Goal: Transaction & Acquisition: Purchase product/service

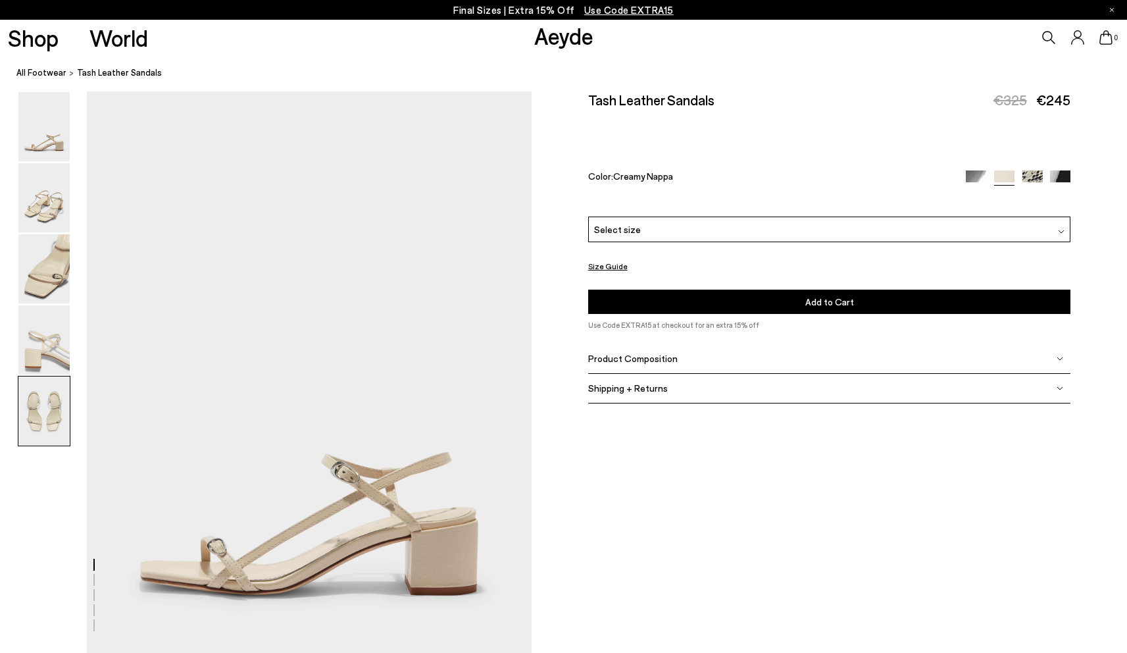
scroll to position [2473, 0]
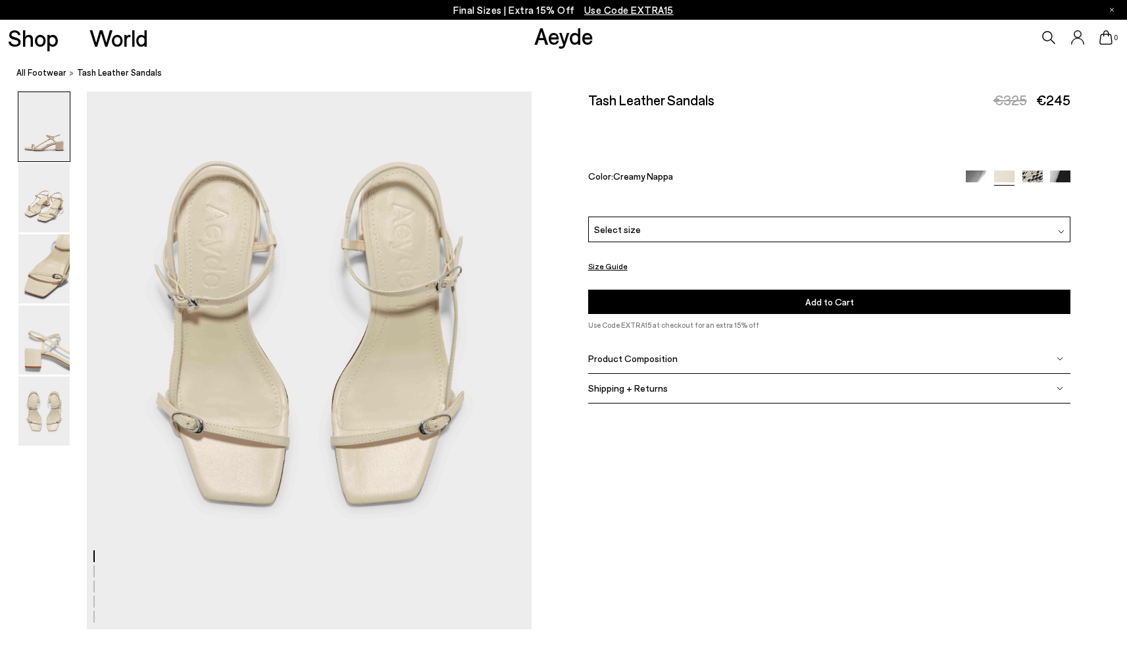
scroll to position [2473, 0]
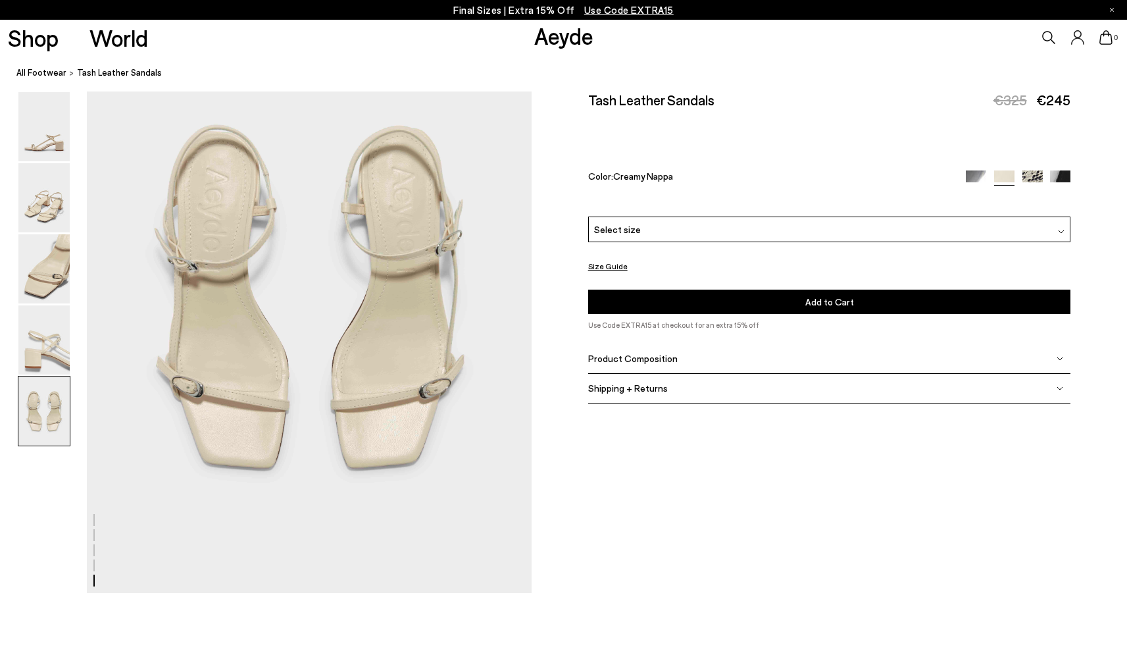
click at [1050, 362] on div "Product Composition" at bounding box center [829, 359] width 483 height 30
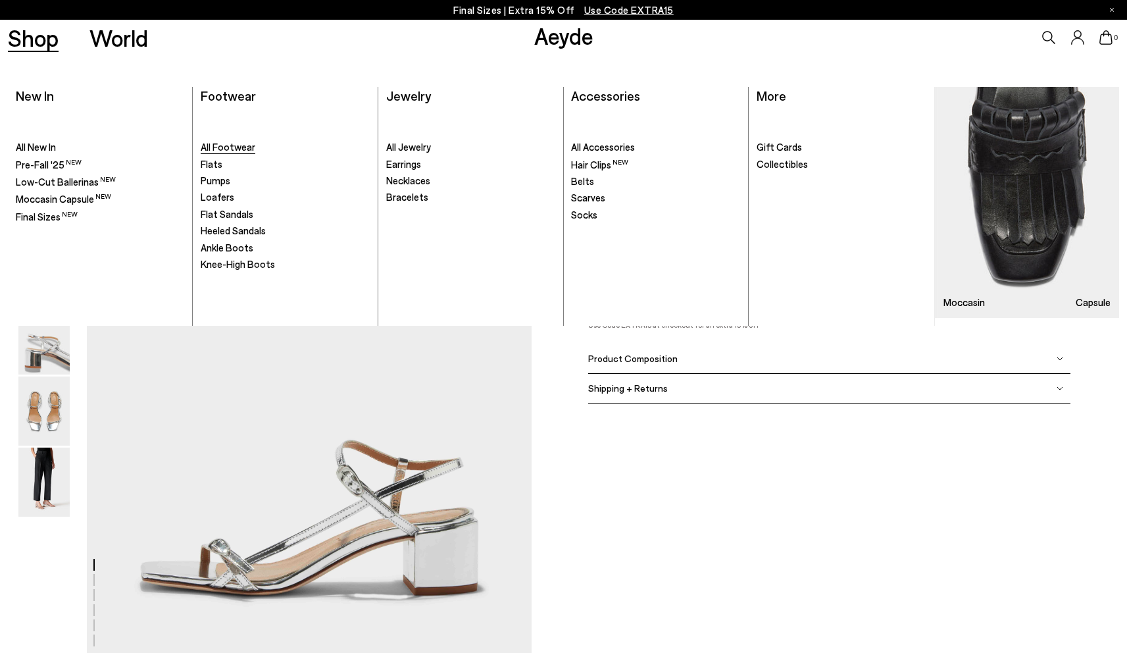
click at [238, 152] on span "All Footwear" at bounding box center [228, 147] width 55 height 12
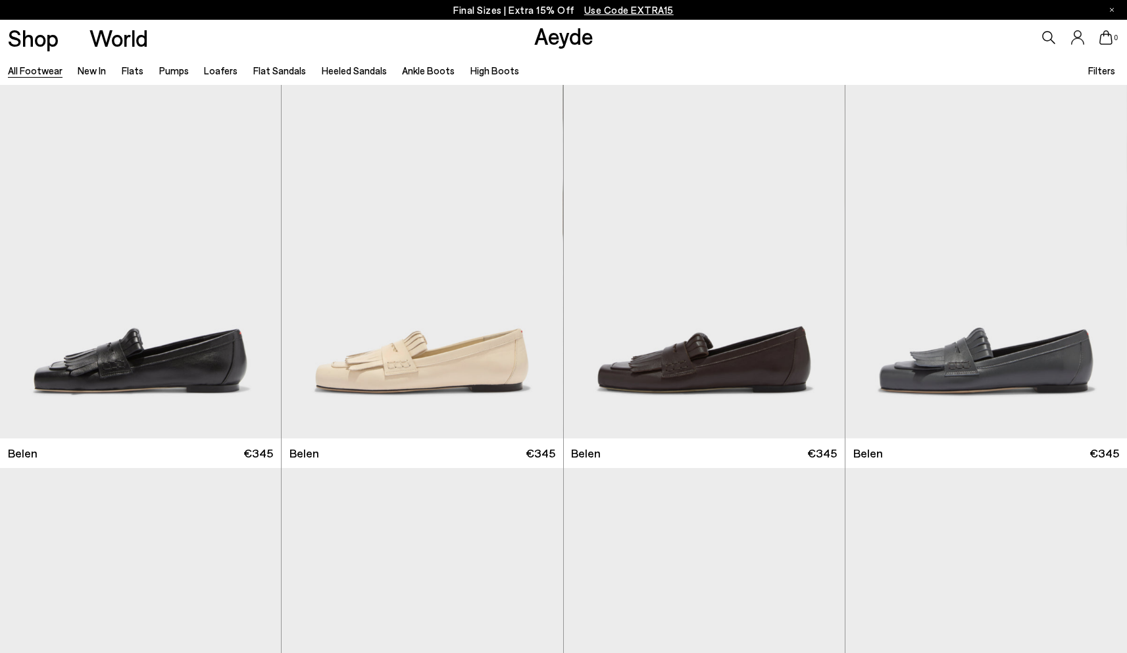
click at [1098, 73] on span "Filters" at bounding box center [1102, 70] width 27 height 12
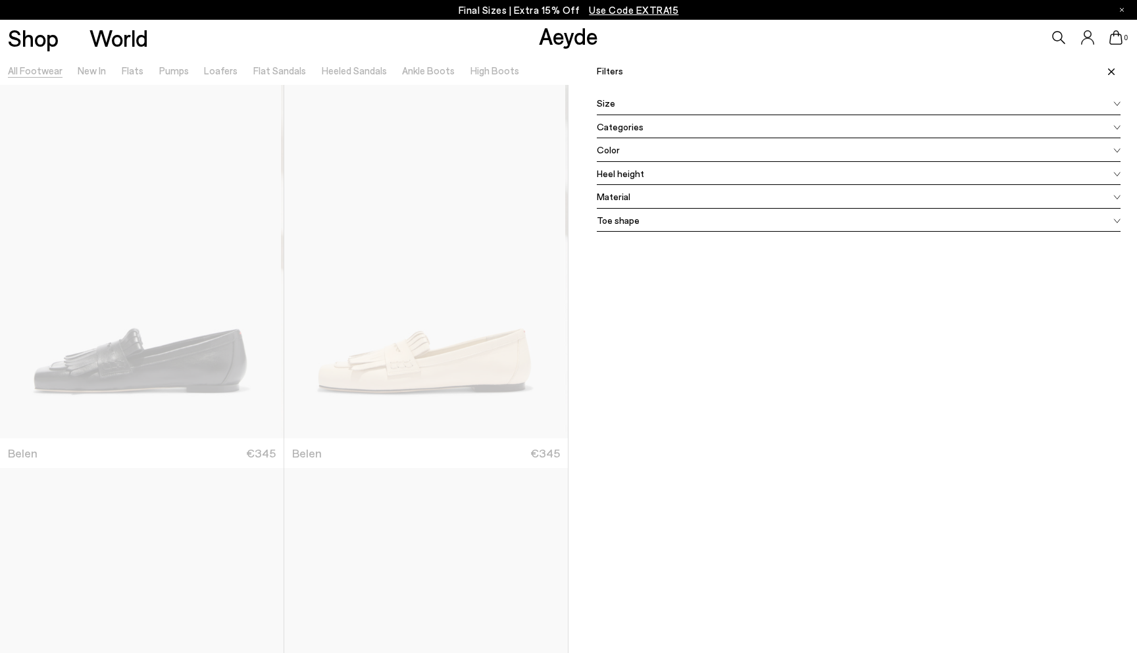
click at [620, 150] on div "Color" at bounding box center [859, 150] width 524 height 24
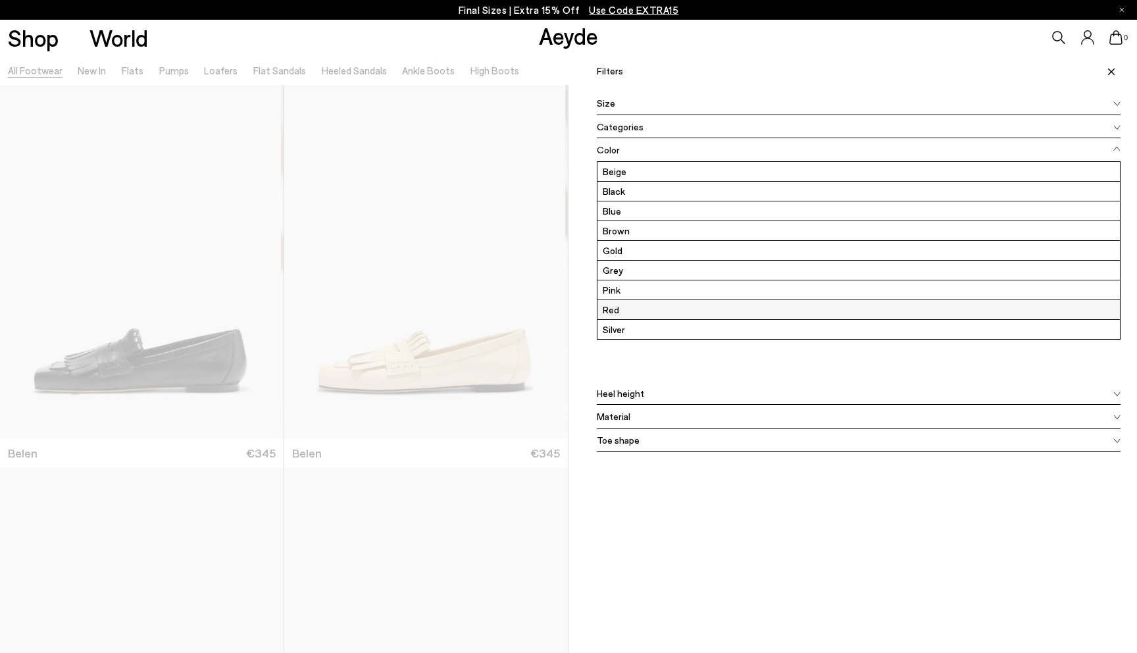
click at [619, 307] on label "Red" at bounding box center [859, 309] width 523 height 19
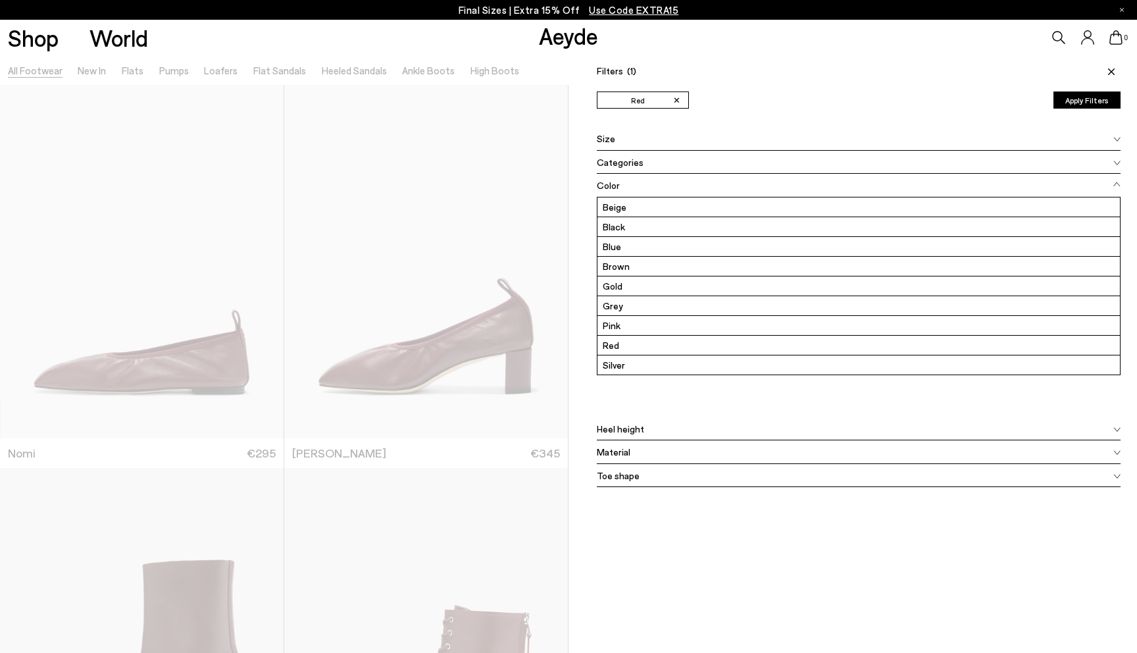
click at [515, 66] on div at bounding box center [284, 381] width 569 height 653
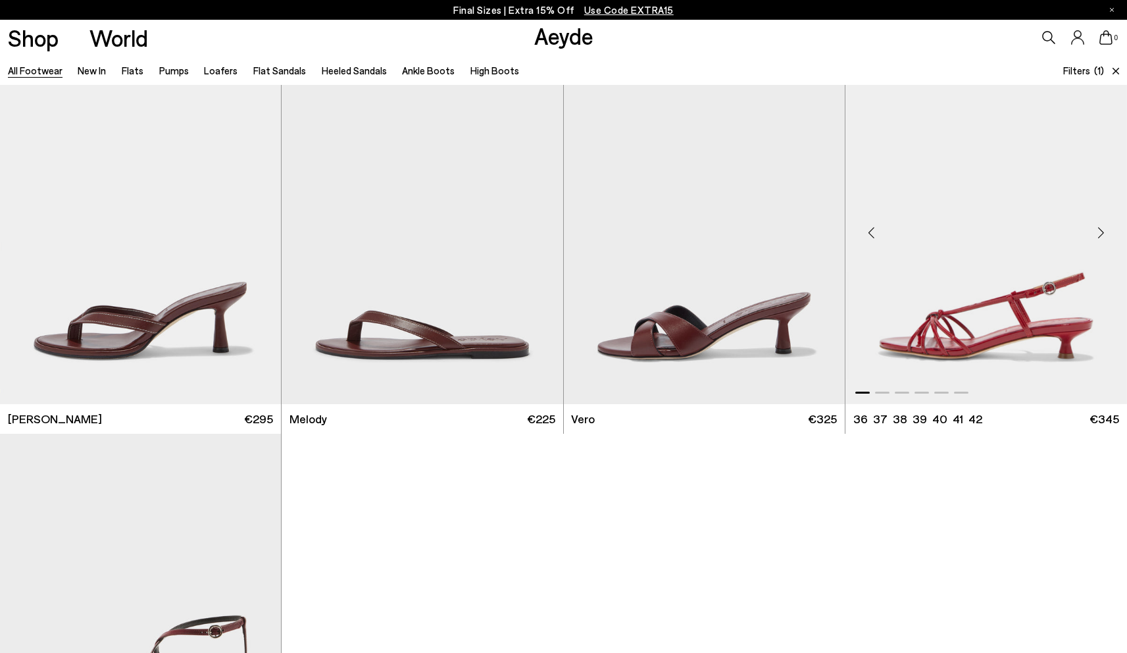
scroll to position [1462, 0]
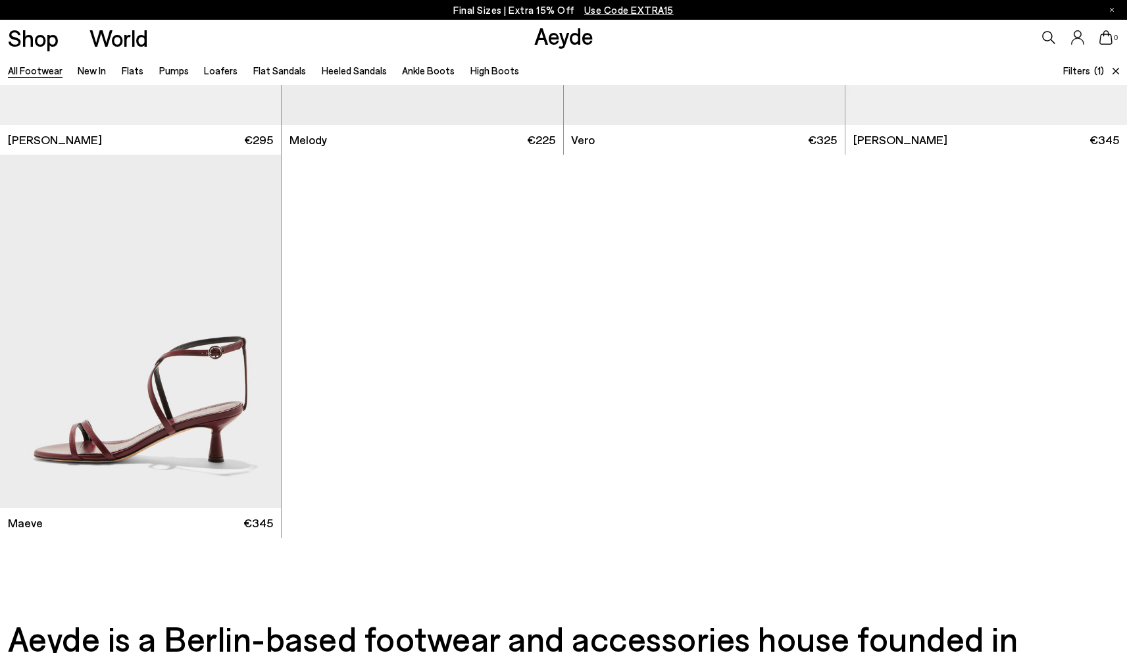
click at [609, 14] on span "Use Code EXTRA15" at bounding box center [629, 10] width 90 height 12
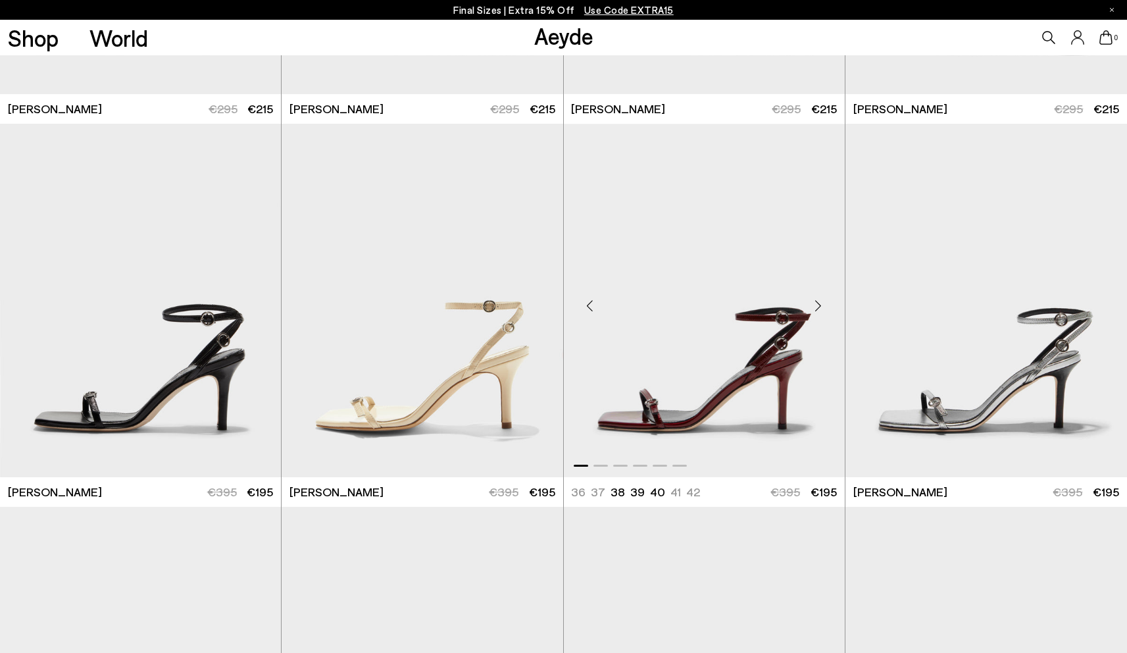
scroll to position [2853, 0]
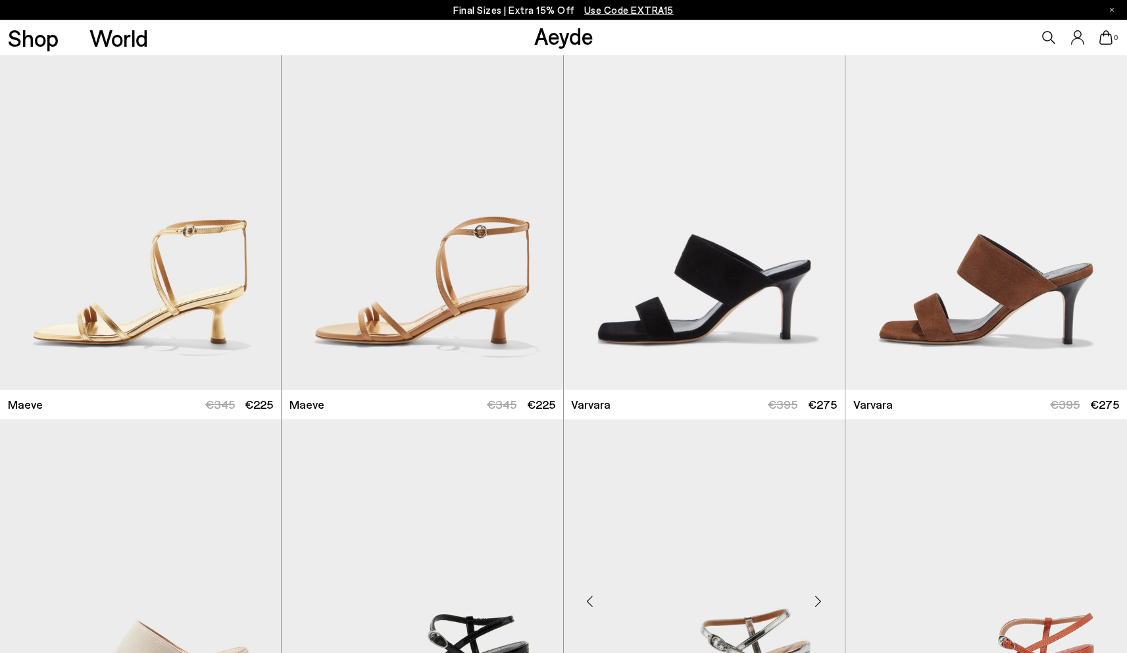
scroll to position [3712, 0]
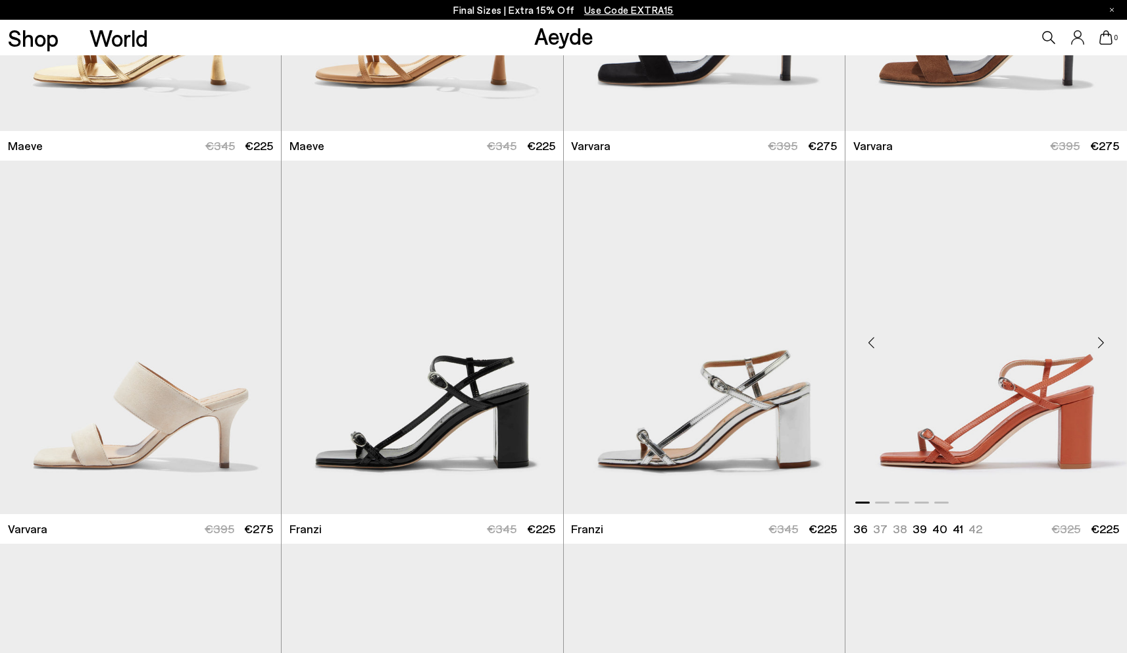
click at [1049, 378] on img "1 / 5" at bounding box center [987, 337] width 282 height 353
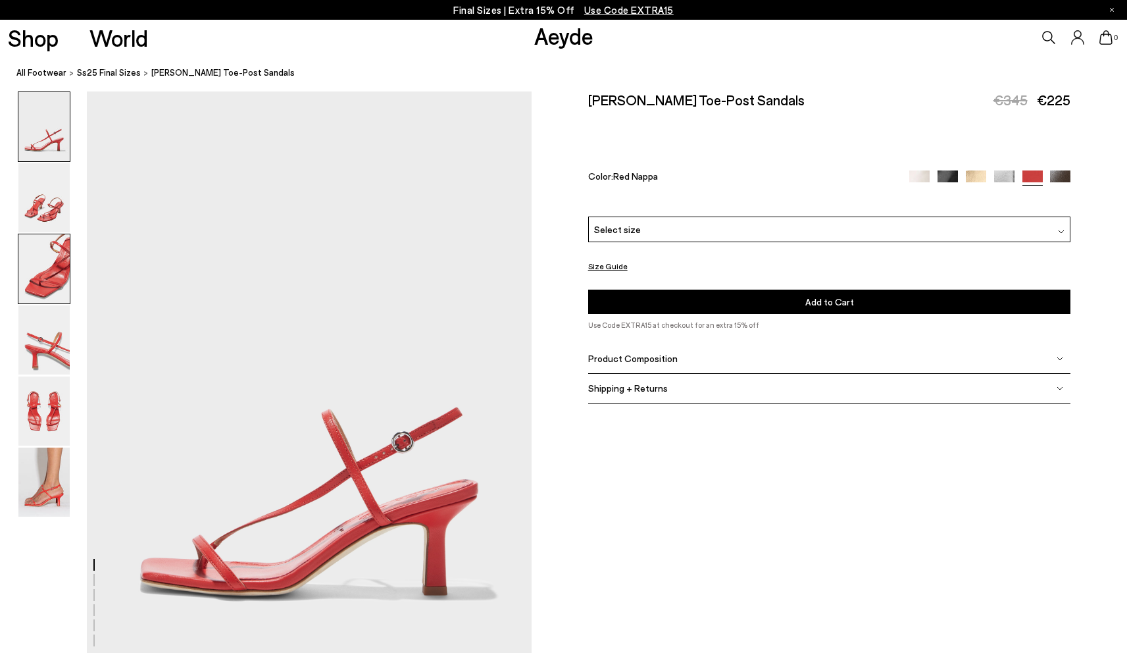
click at [62, 280] on img at bounding box center [43, 268] width 51 height 69
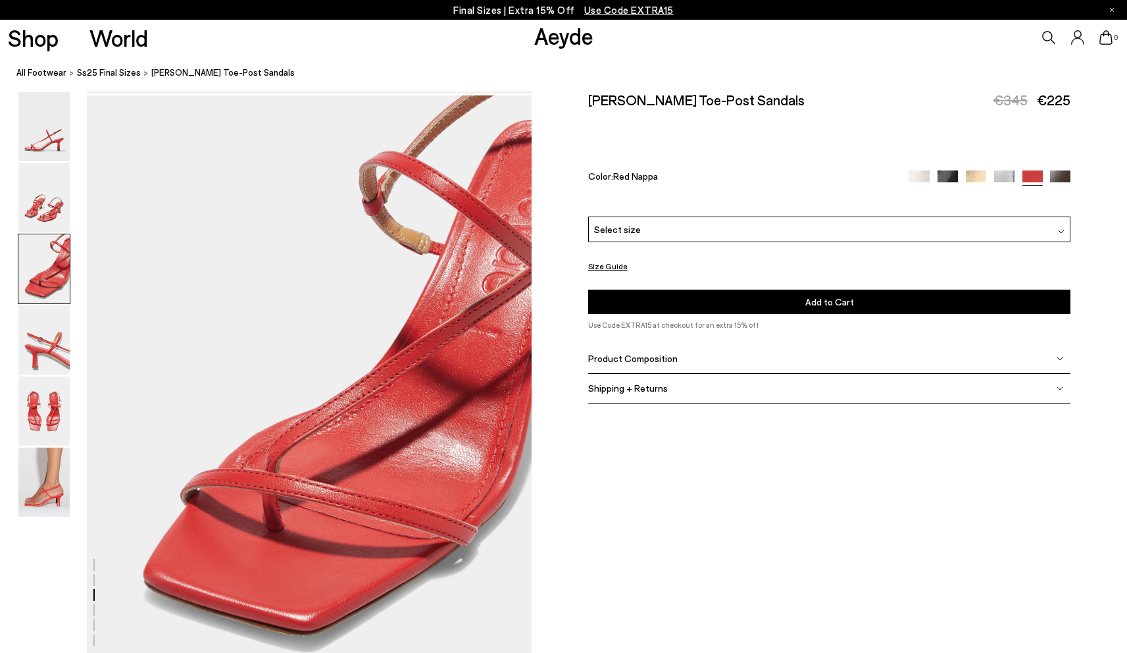
scroll to position [1192, 0]
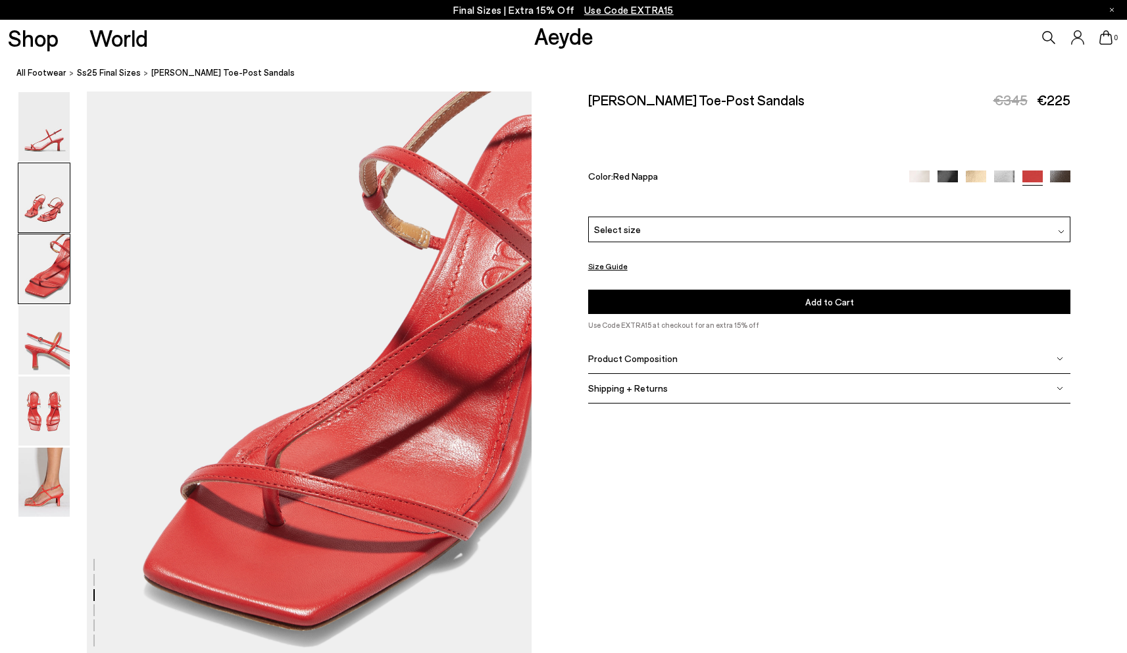
click at [52, 220] on img at bounding box center [43, 197] width 51 height 69
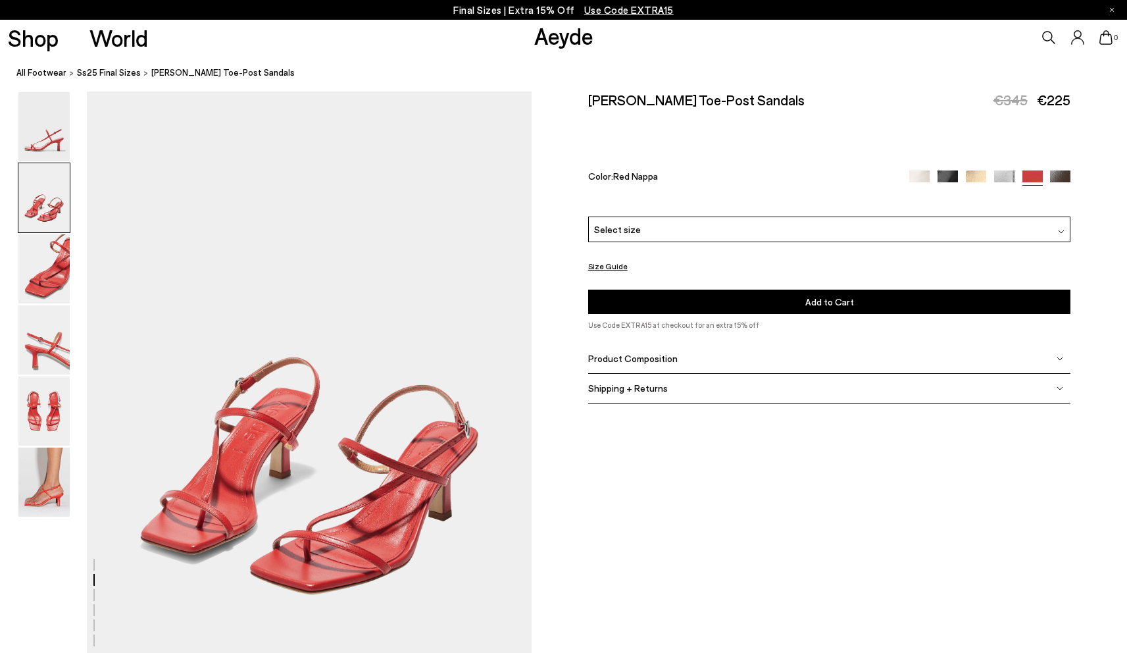
click at [55, 484] on img at bounding box center [43, 482] width 51 height 69
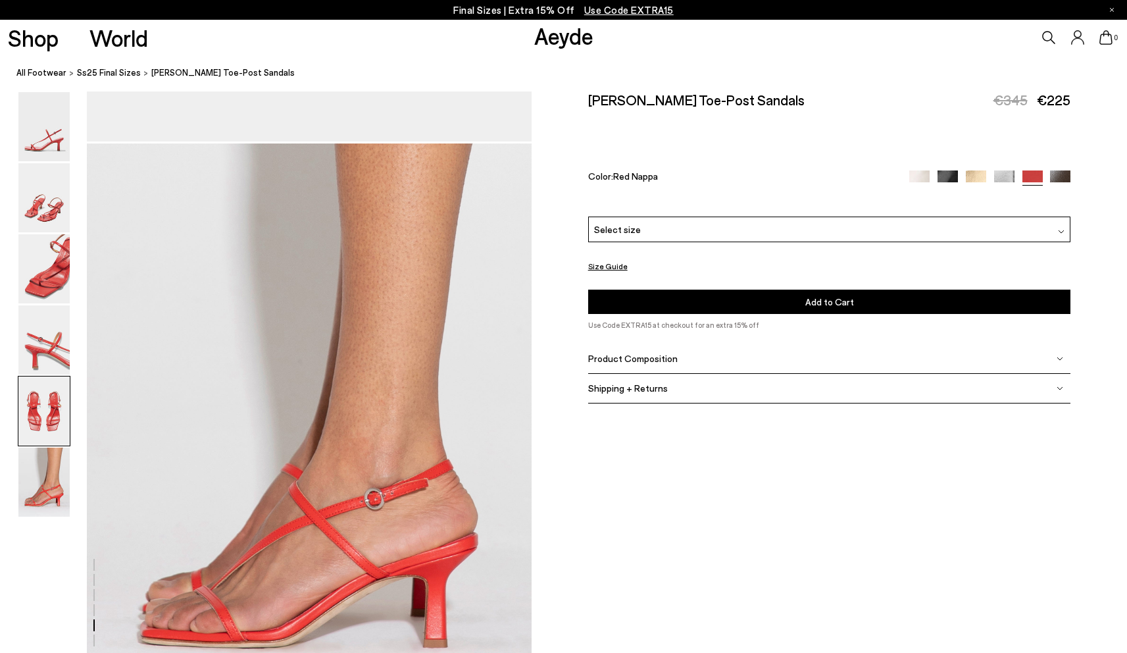
scroll to position [3068, 0]
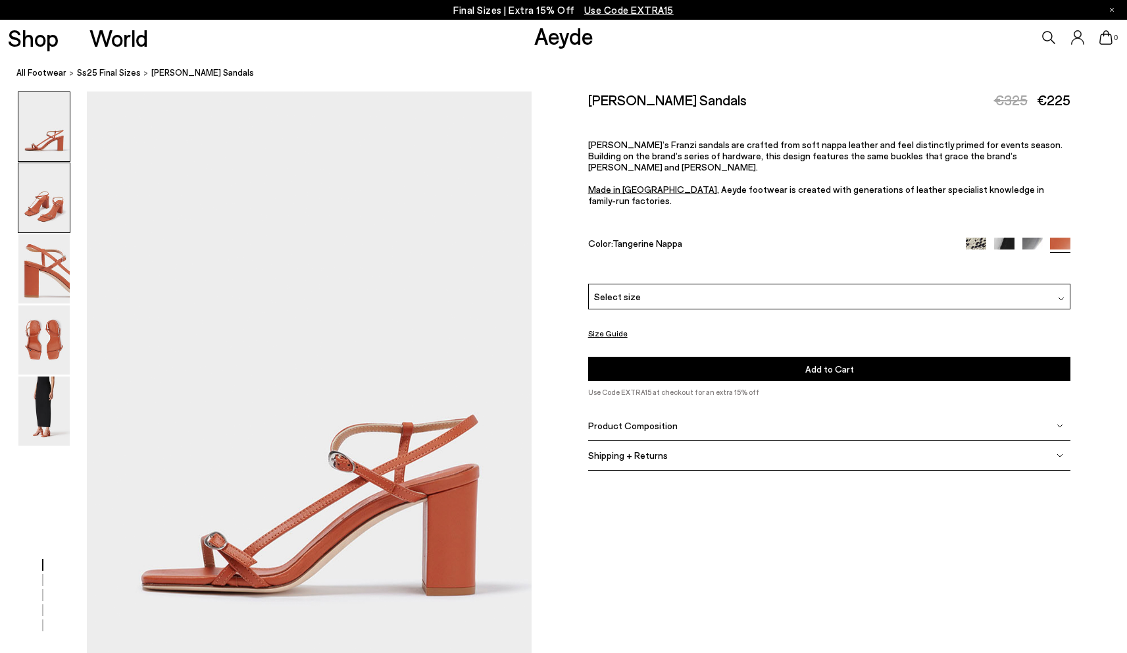
click at [25, 224] on img at bounding box center [43, 197] width 51 height 69
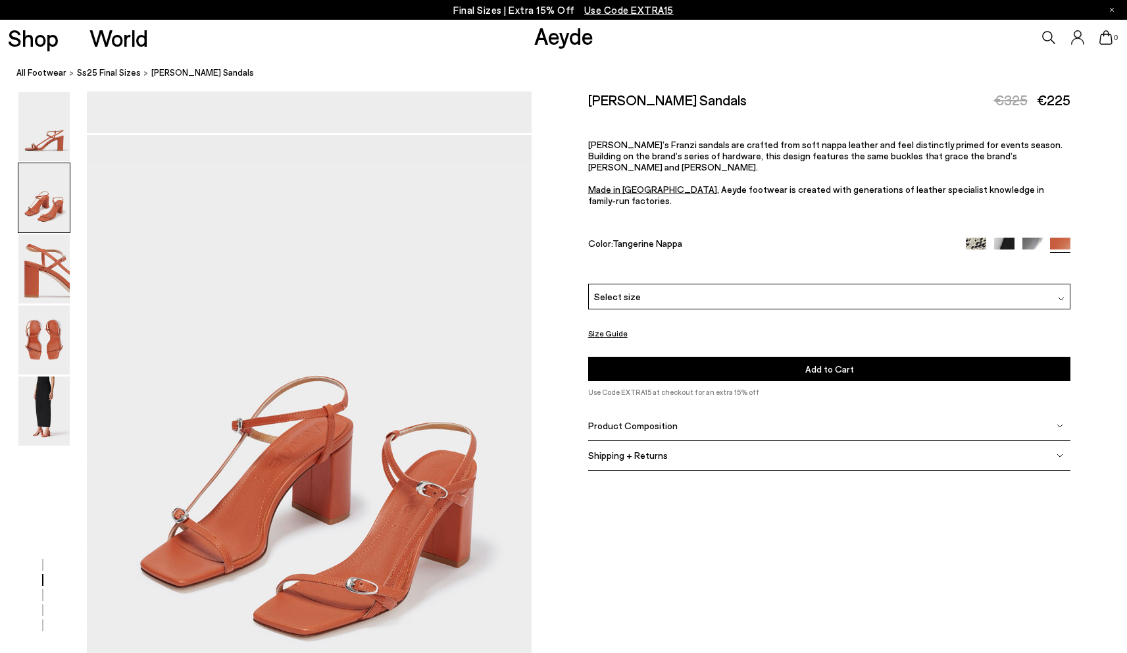
scroll to position [596, 0]
